Goal: Information Seeking & Learning: Learn about a topic

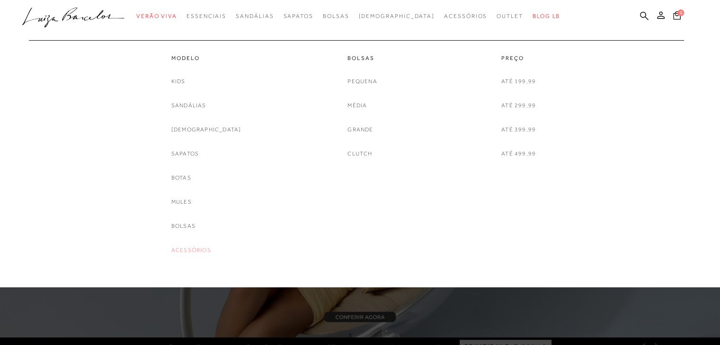
click at [202, 249] on link "Acessórios" at bounding box center [191, 251] width 40 height 10
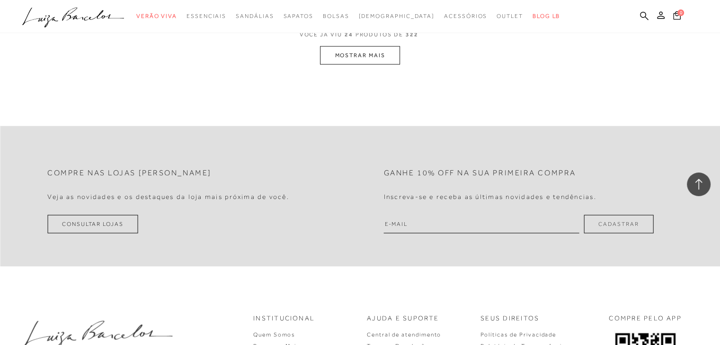
scroll to position [2082, 0]
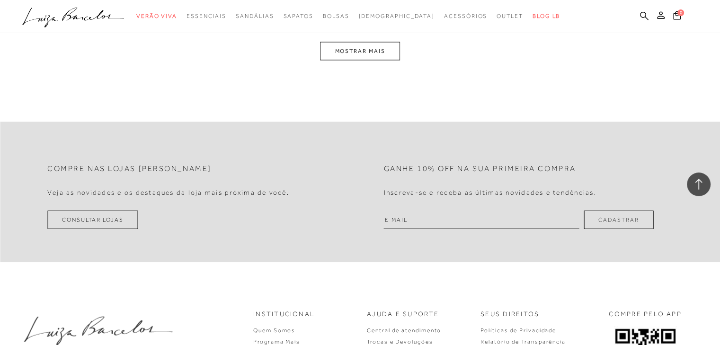
click at [379, 36] on span "VOCÊ JÁ VIU 24 PRODUTOS DE 322" at bounding box center [360, 33] width 121 height 17
click at [377, 52] on button "MOSTRAR MAIS" at bounding box center [360, 51] width 80 height 18
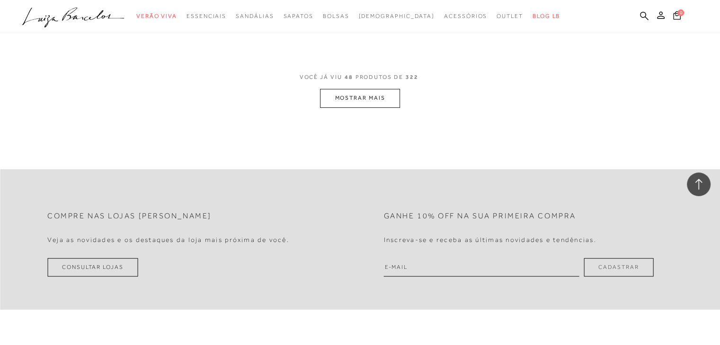
scroll to position [4050, 0]
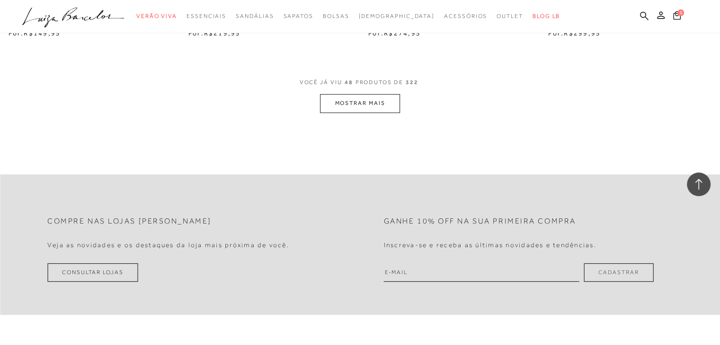
click at [362, 105] on button "MOSTRAR MAIS" at bounding box center [360, 103] width 80 height 18
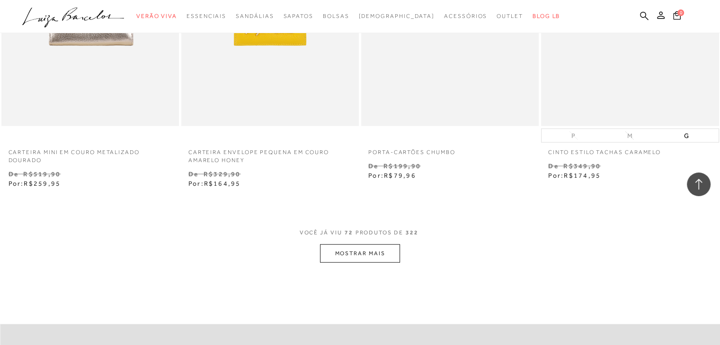
scroll to position [5943, 0]
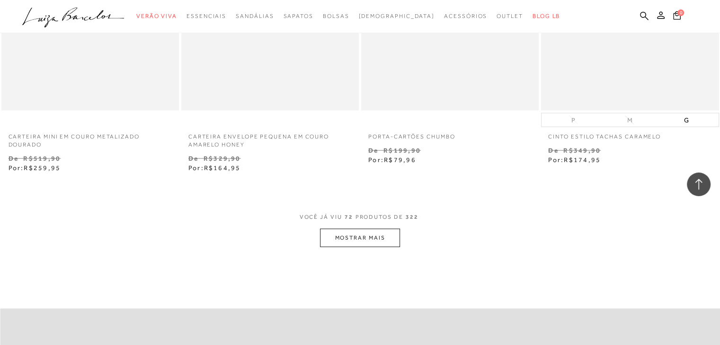
click at [382, 232] on button "MOSTRAR MAIS" at bounding box center [360, 238] width 80 height 18
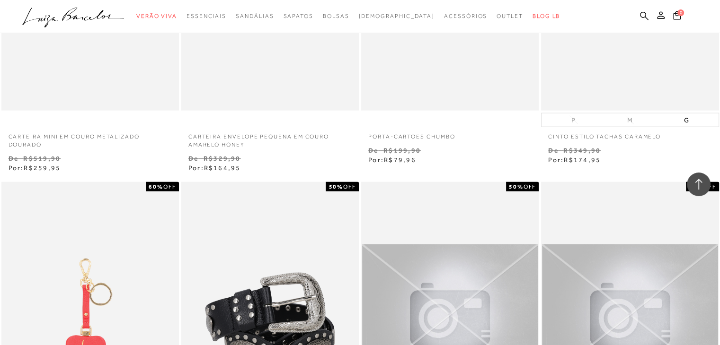
drag, startPoint x: 176, startPoint y: 178, endPoint x: 117, endPoint y: 163, distance: 61.1
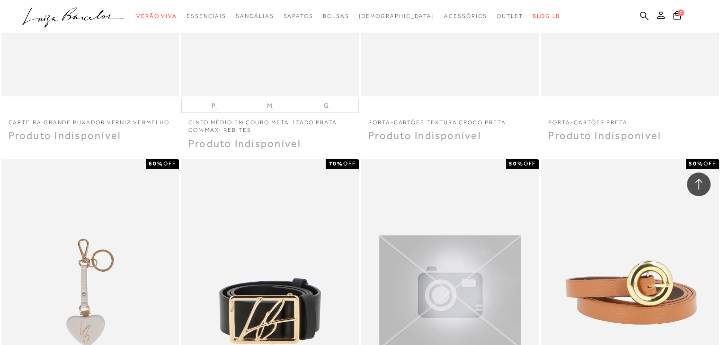
scroll to position [7363, 0]
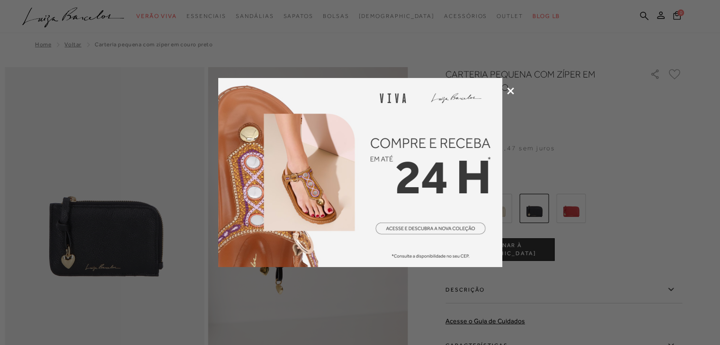
click at [511, 92] on icon at bounding box center [510, 91] width 7 height 7
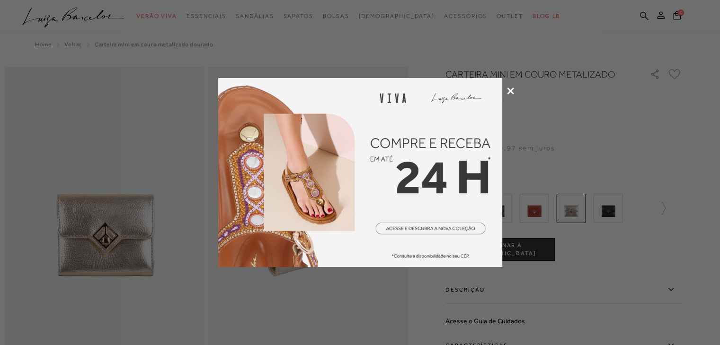
click at [514, 89] on div at bounding box center [360, 172] width 720 height 345
click at [511, 89] on icon at bounding box center [510, 91] width 7 height 7
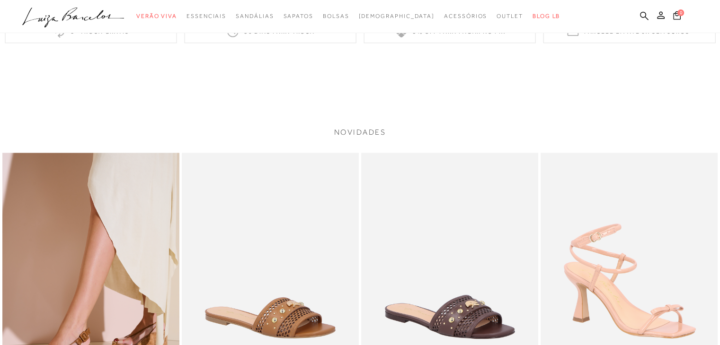
scroll to position [1183, 0]
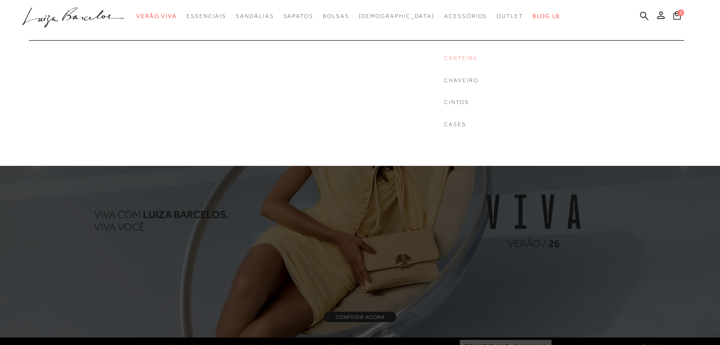
click at [447, 57] on link "Carteira" at bounding box center [461, 58] width 34 height 8
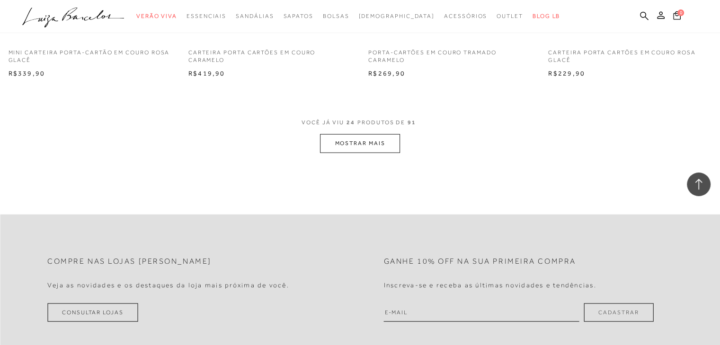
scroll to position [1940, 0]
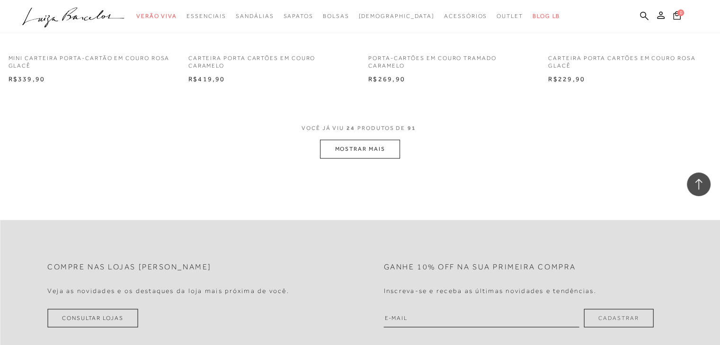
click at [381, 149] on button "MOSTRAR MAIS" at bounding box center [360, 149] width 80 height 18
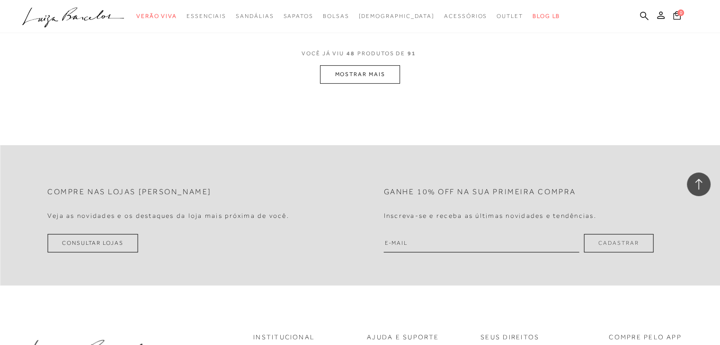
scroll to position [3881, 0]
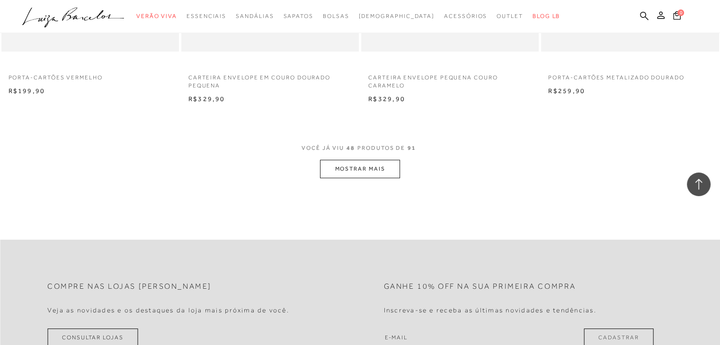
click at [389, 177] on button "MOSTRAR MAIS" at bounding box center [360, 169] width 80 height 18
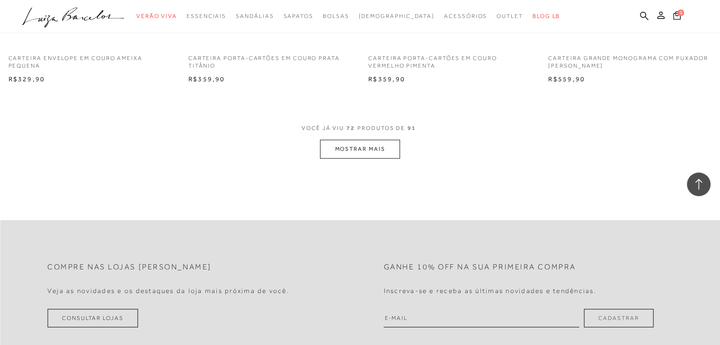
click at [393, 157] on button "MOSTRAR MAIS" at bounding box center [360, 149] width 80 height 18
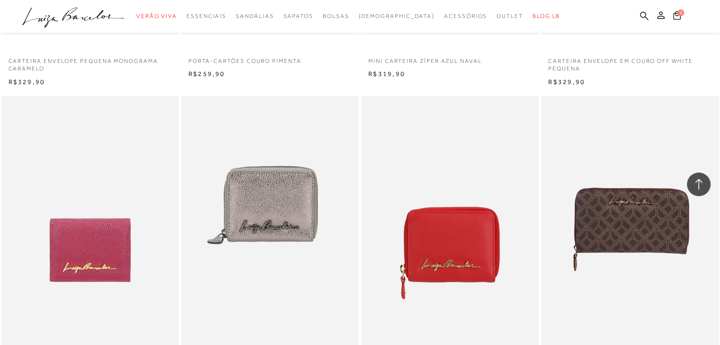
scroll to position [5537, 0]
